Goal: Check status: Check status

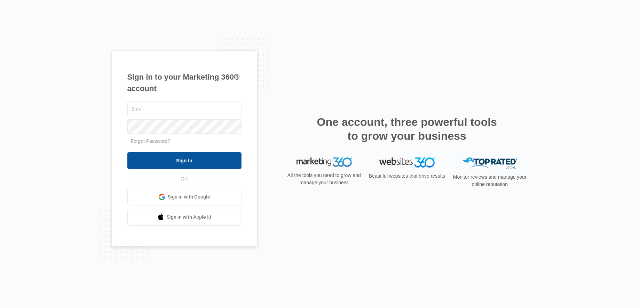
type input "[EMAIL_ADDRESS][DOMAIN_NAME]"
click at [187, 157] on input "Sign In" at bounding box center [184, 160] width 114 height 17
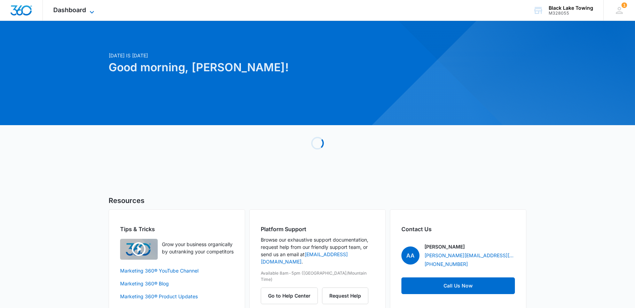
click at [78, 11] on span "Dashboard" at bounding box center [69, 9] width 33 height 7
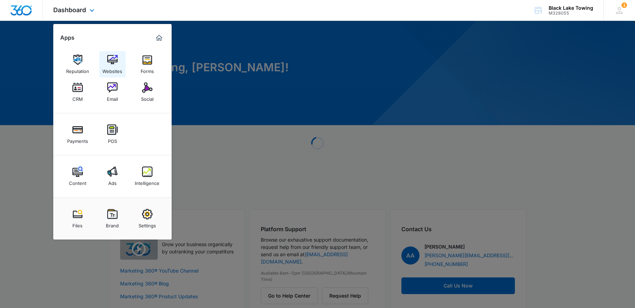
click at [116, 66] on div "Websites" at bounding box center [112, 69] width 20 height 9
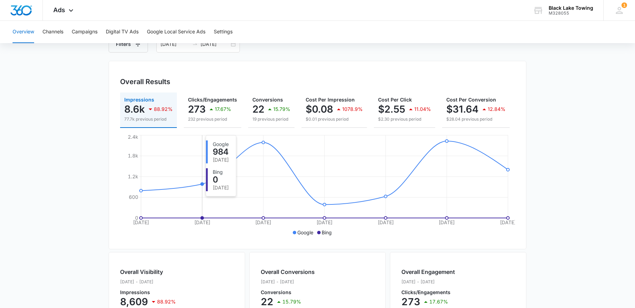
scroll to position [23, 0]
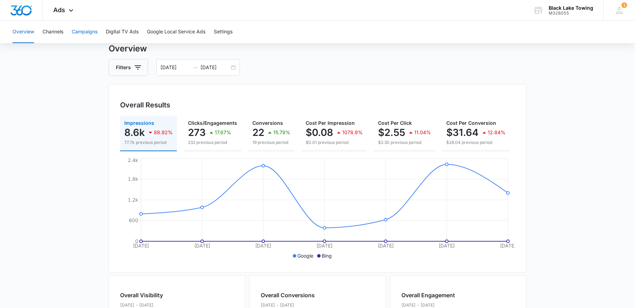
click at [86, 28] on button "Campaigns" at bounding box center [85, 32] width 26 height 22
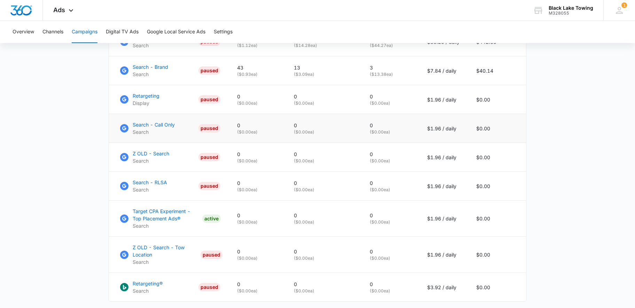
scroll to position [444, 0]
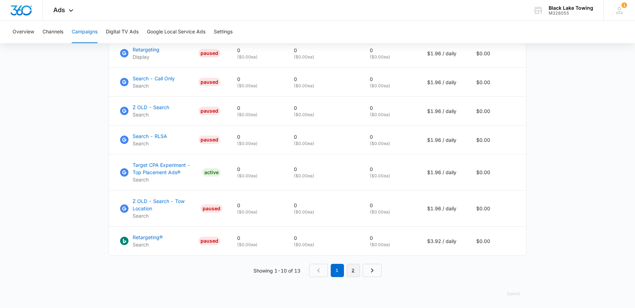
click at [354, 267] on link "2" at bounding box center [353, 270] width 13 height 13
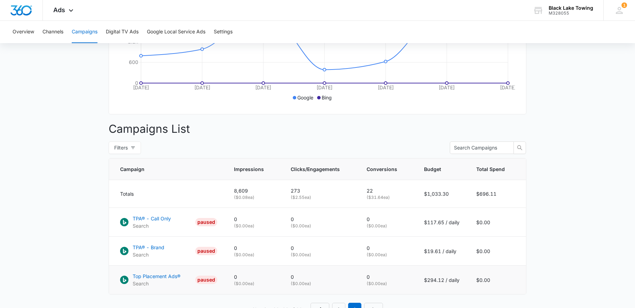
scroll to position [228, 0]
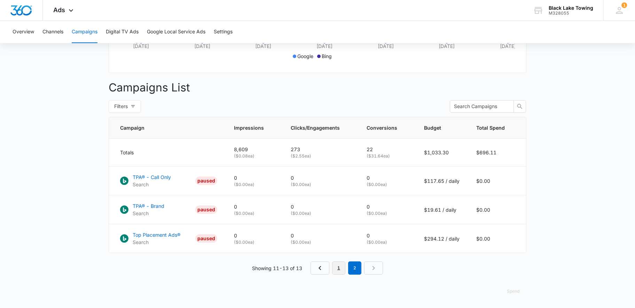
click at [340, 269] on link "1" at bounding box center [338, 268] width 13 height 13
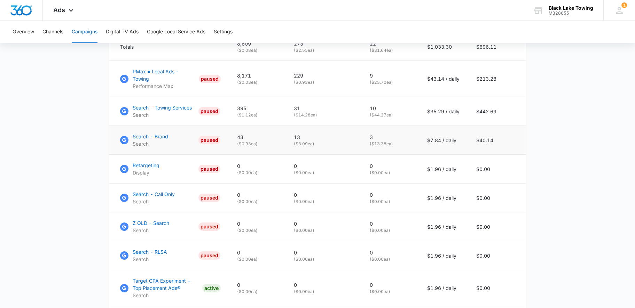
scroll to position [305, 0]
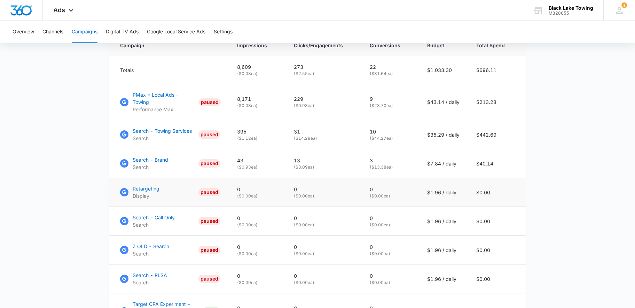
click at [346, 188] on p "0" at bounding box center [323, 189] width 59 height 7
click at [347, 190] on td "0 ( $0.00 ea)" at bounding box center [323, 192] width 76 height 29
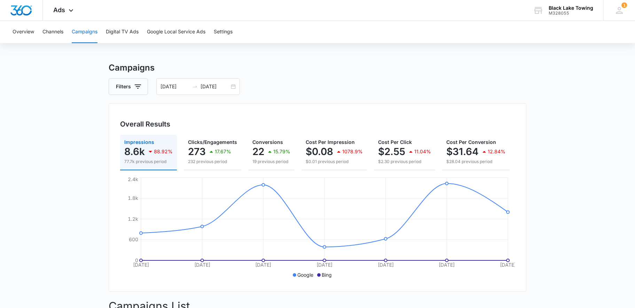
scroll to position [0, 0]
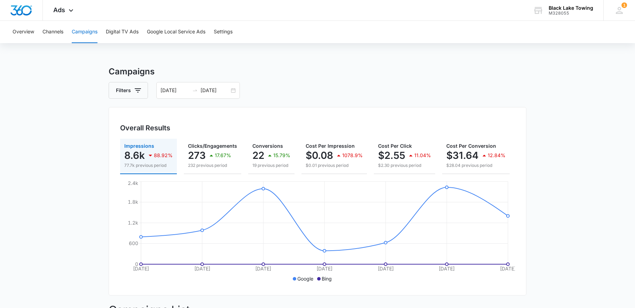
click at [361, 65] on h3 "Campaigns" at bounding box center [318, 71] width 418 height 13
click at [136, 86] on icon "button" at bounding box center [138, 90] width 8 height 8
click at [233, 90] on div "08/01/2025 08/07/2025" at bounding box center [198, 90] width 84 height 17
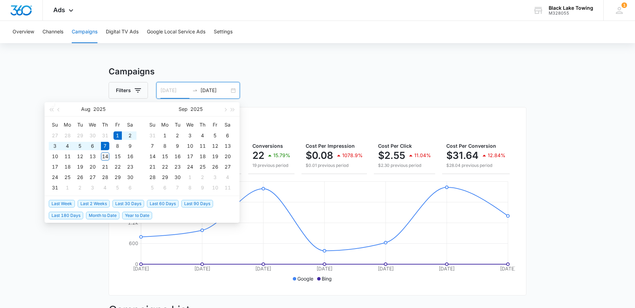
type input "08/14/2025"
click at [105, 154] on div "14" at bounding box center [105, 156] width 8 height 8
type input "09/05/2025"
type input "08/31/2025"
click at [118, 134] on table "Su Mo Tu We Th Fr Sa 27 28 29 30 31 1 2 3 4 5 6 7 8 9 10 11 12 13 14 15 16 17 1…" at bounding box center [93, 156] width 88 height 74
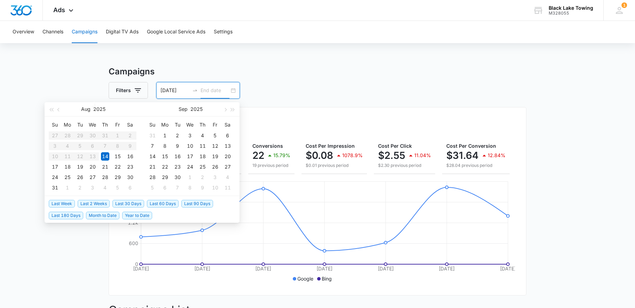
type input "08/14/2025"
click at [105, 158] on div "14" at bounding box center [105, 156] width 8 height 8
type input "08/01/2025"
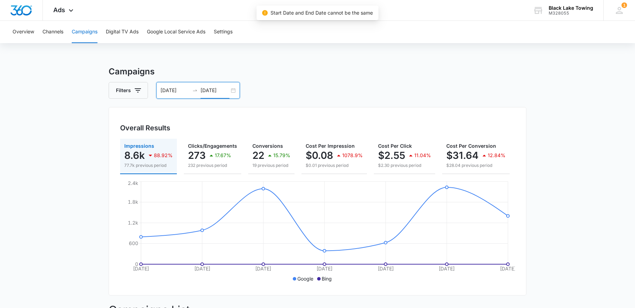
click at [218, 89] on input "08/07/2025" at bounding box center [214, 91] width 29 height 8
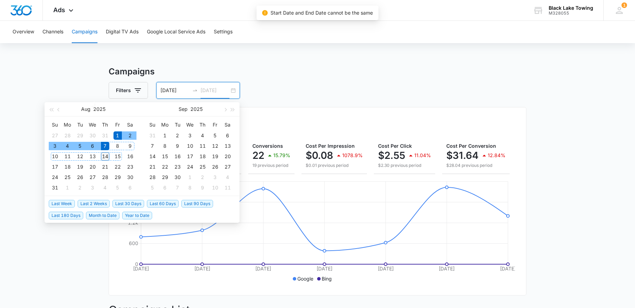
type input "08/14/2025"
click at [104, 155] on div "14" at bounding box center [105, 156] width 8 height 8
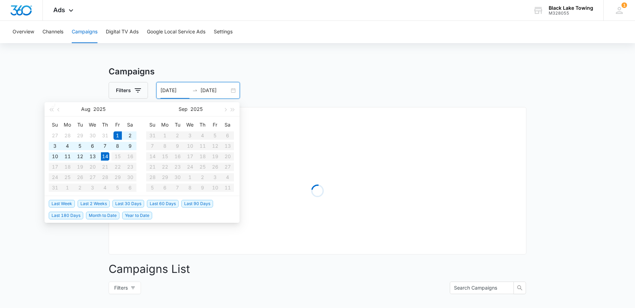
click at [271, 87] on div "Filters 08/01/2025 08/14/2025" at bounding box center [318, 90] width 418 height 17
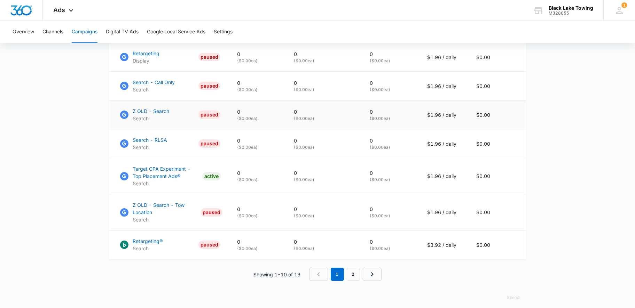
scroll to position [444, 0]
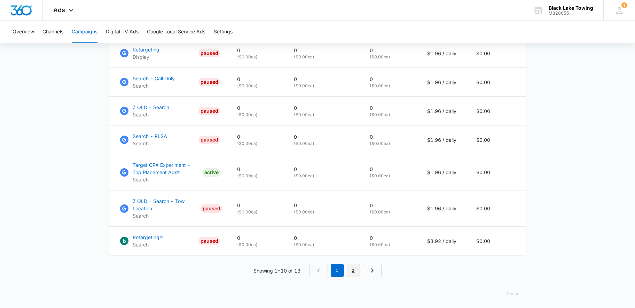
click at [350, 268] on link "2" at bounding box center [353, 270] width 13 height 13
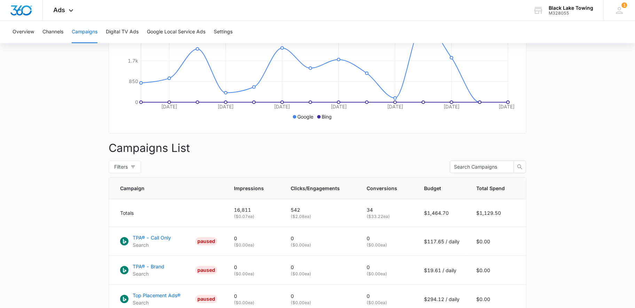
scroll to position [228, 0]
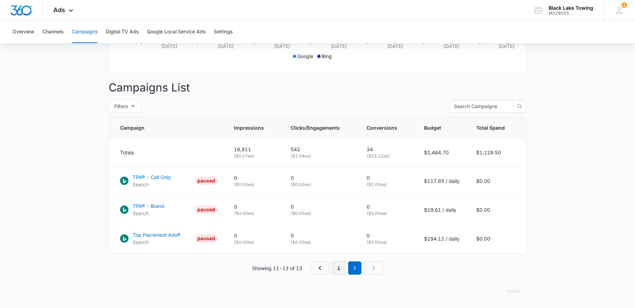
click at [339, 270] on link "1" at bounding box center [338, 268] width 13 height 13
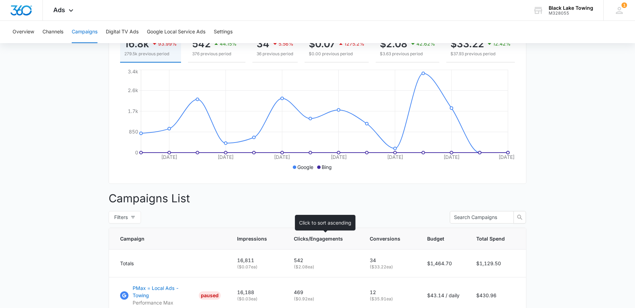
scroll to position [19, 0]
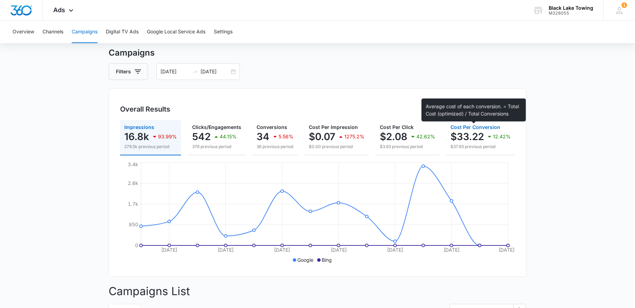
click at [474, 126] on span "Cost Per Conversion" at bounding box center [475, 127] width 50 height 6
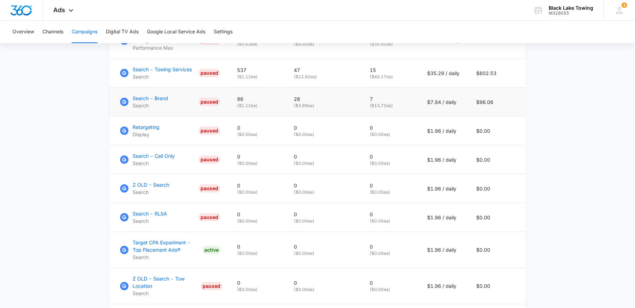
scroll to position [390, 0]
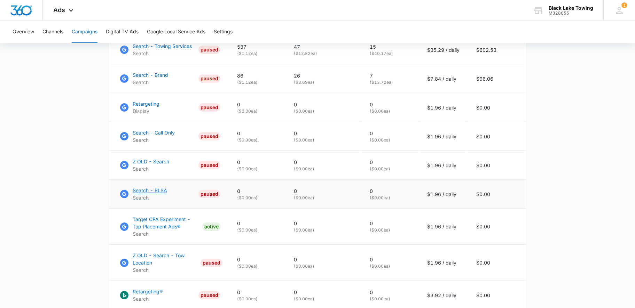
click at [218, 191] on div "PAUSED" at bounding box center [209, 194] width 22 height 8
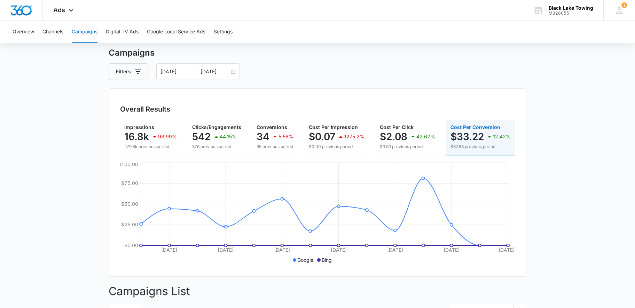
scroll to position [0, 0]
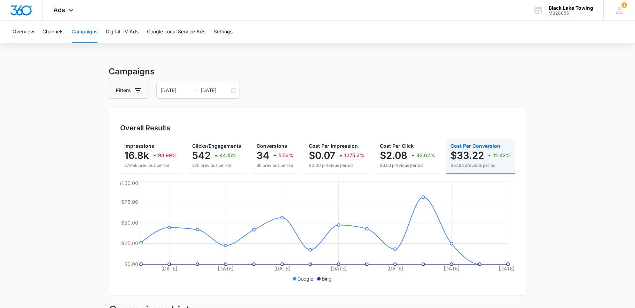
click at [335, 89] on div "Filters 08/01/2025 08/14/2025" at bounding box center [318, 90] width 418 height 17
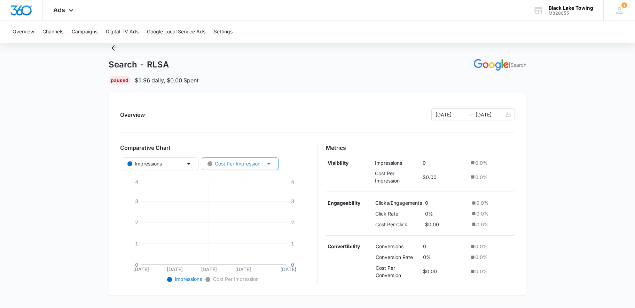
scroll to position [46, 0]
